Goal: Task Accomplishment & Management: Use online tool/utility

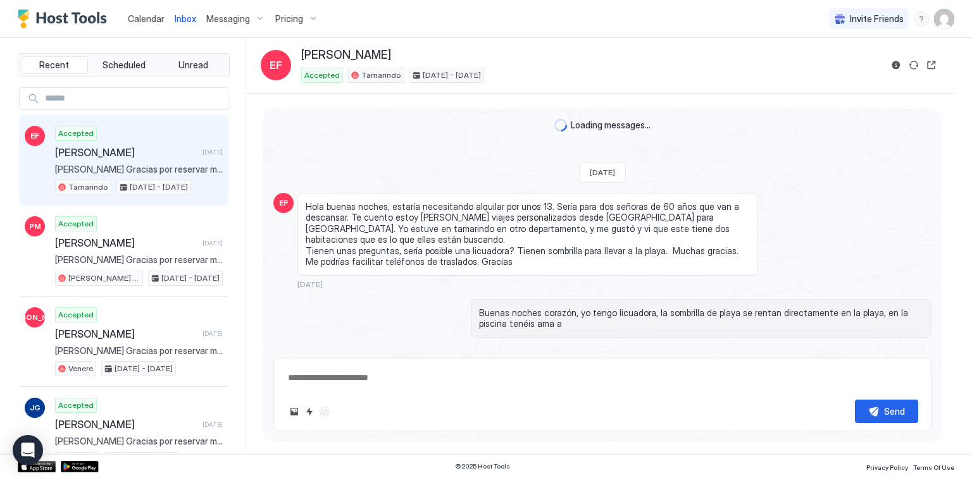
scroll to position [717, 0]
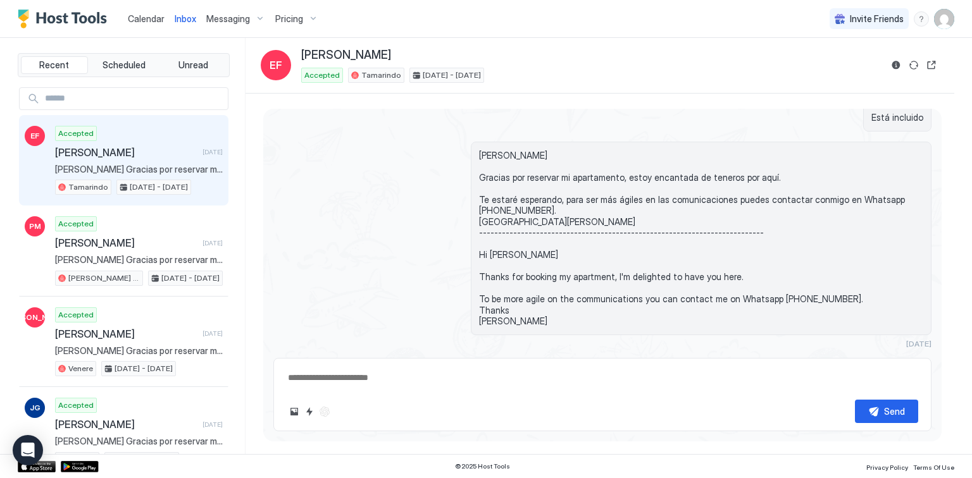
click at [175, 13] on span "Inbox" at bounding box center [186, 18] width 22 height 11
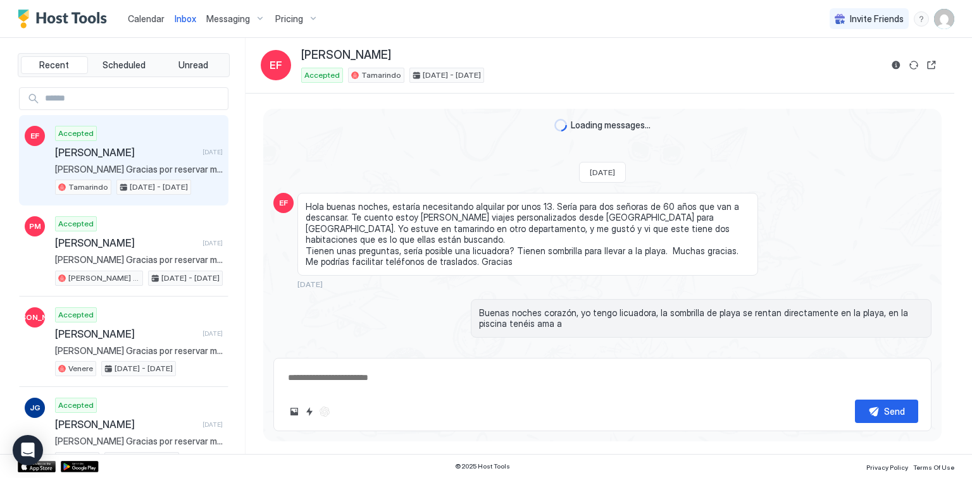
scroll to position [717, 0]
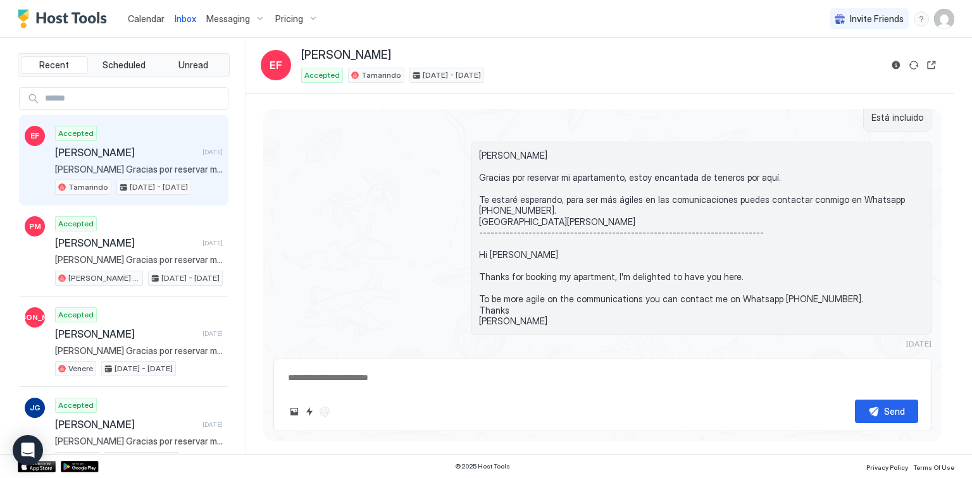
type textarea "*"
click at [151, 15] on span "Calendar" at bounding box center [146, 18] width 37 height 11
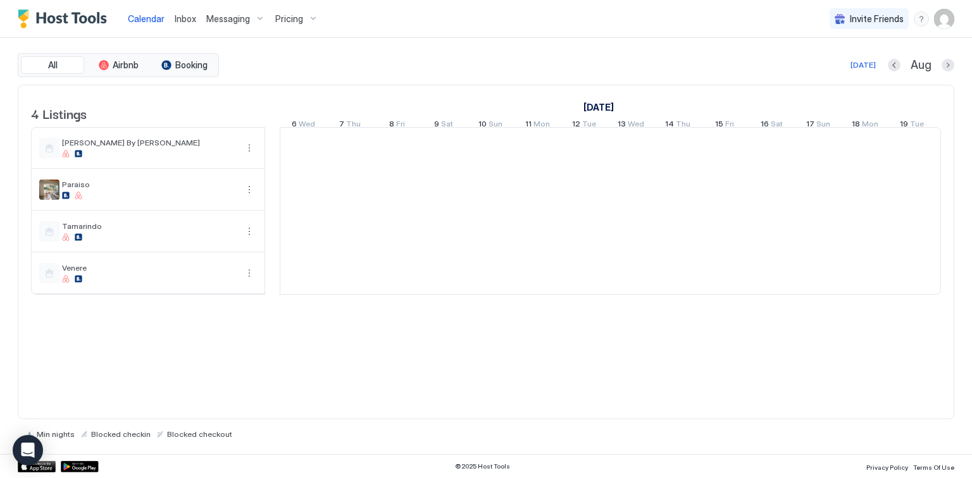
scroll to position [0, 703]
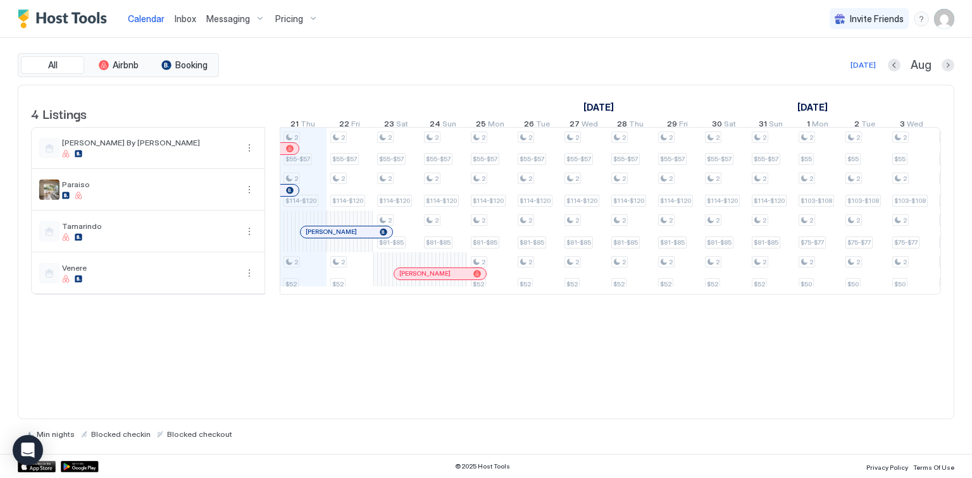
click at [192, 20] on span "Inbox" at bounding box center [186, 18] width 22 height 11
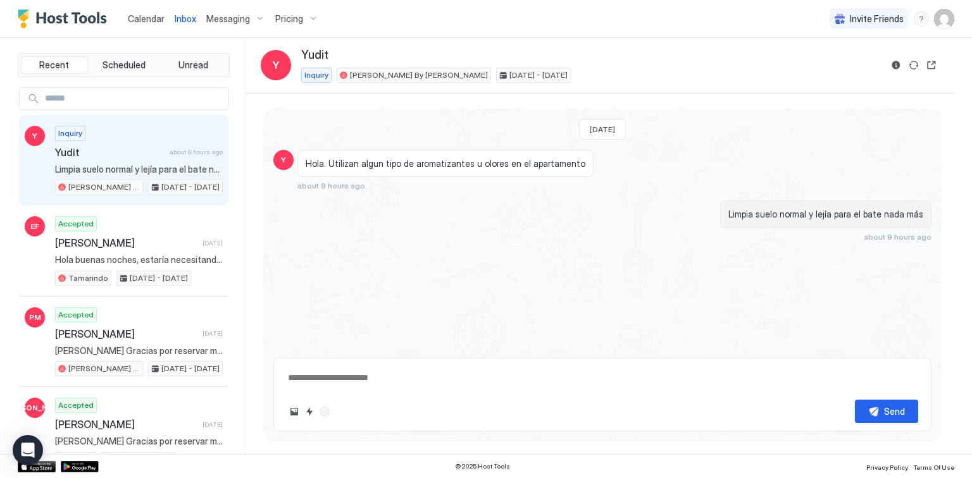
click at [135, 21] on span "Calendar" at bounding box center [146, 18] width 37 height 11
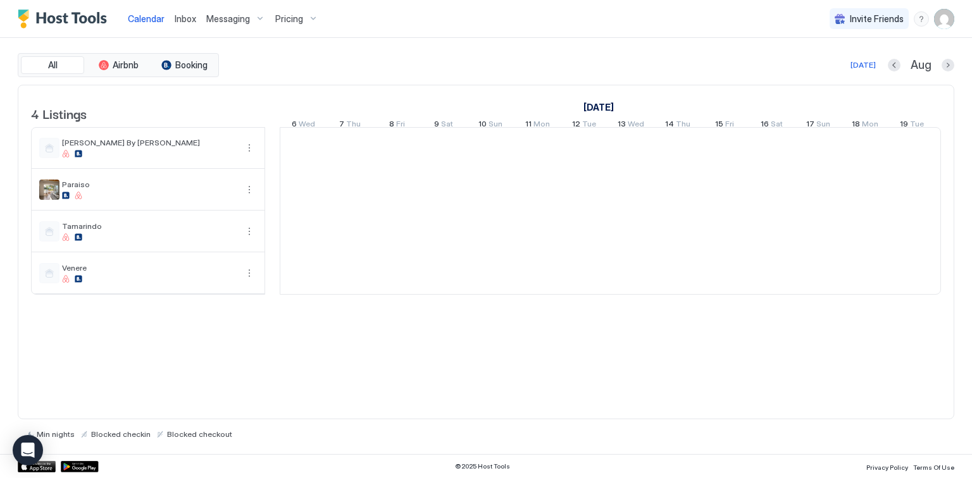
scroll to position [0, 703]
